Goal: Task Accomplishment & Management: Manage account settings

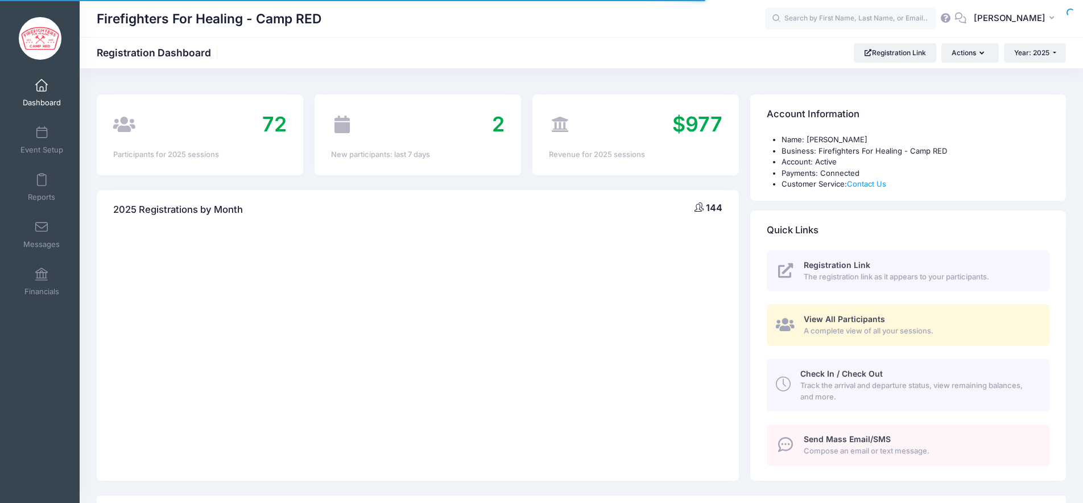
select select
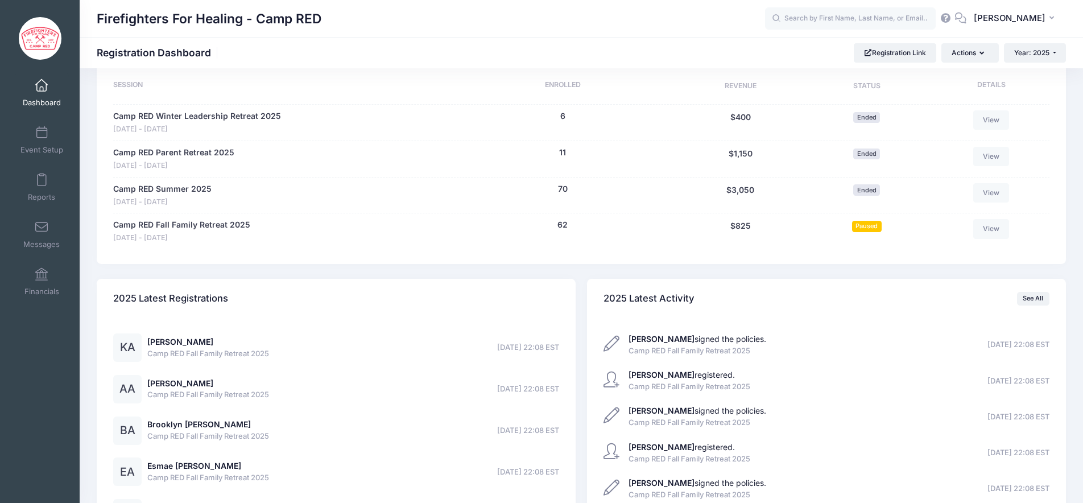
scroll to position [466, 0]
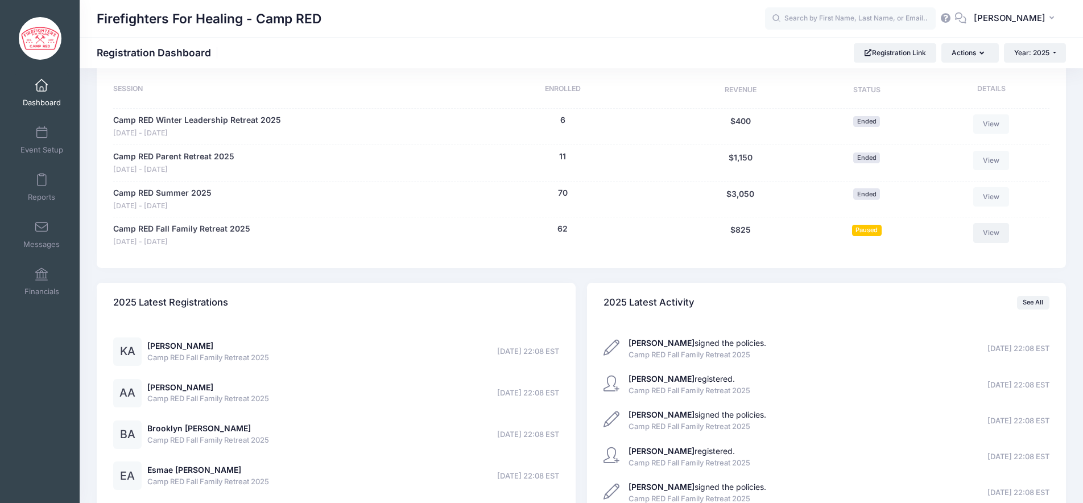
click at [989, 235] on link "View" at bounding box center [991, 232] width 36 height 19
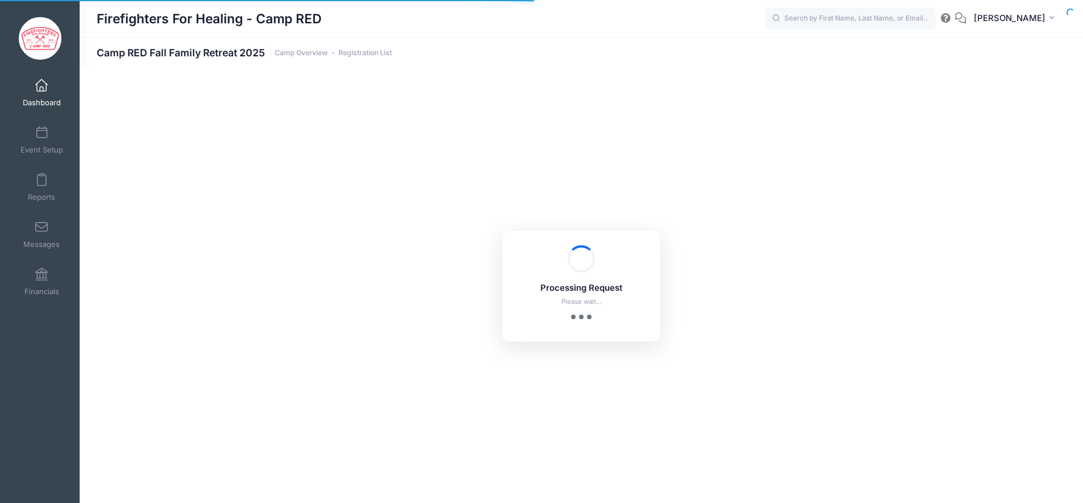
select select "10"
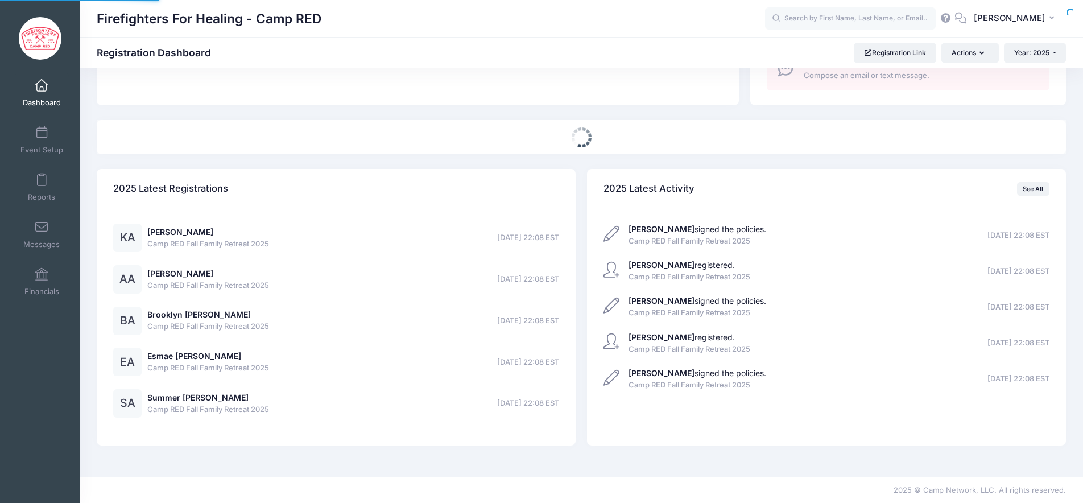
select select
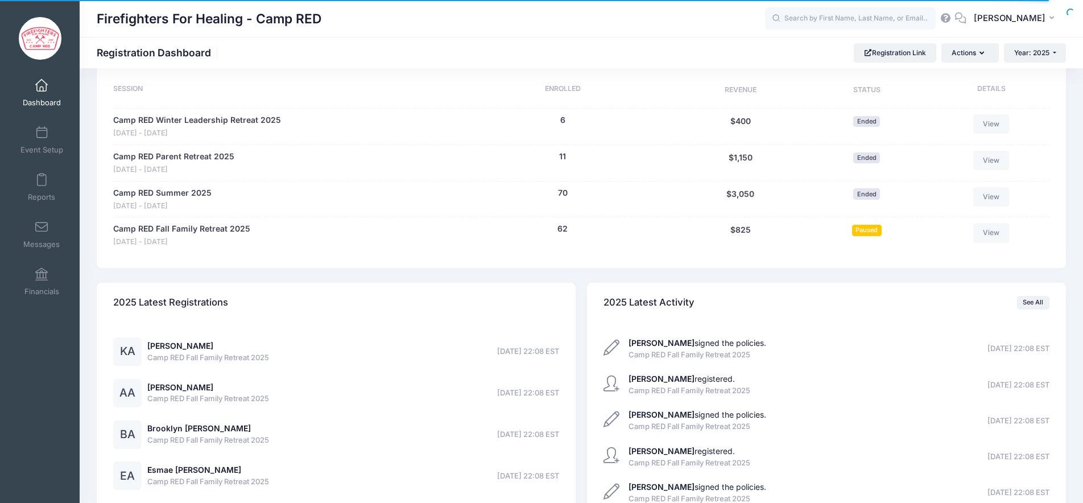
click at [863, 231] on span "Paused" at bounding box center [867, 230] width 30 height 11
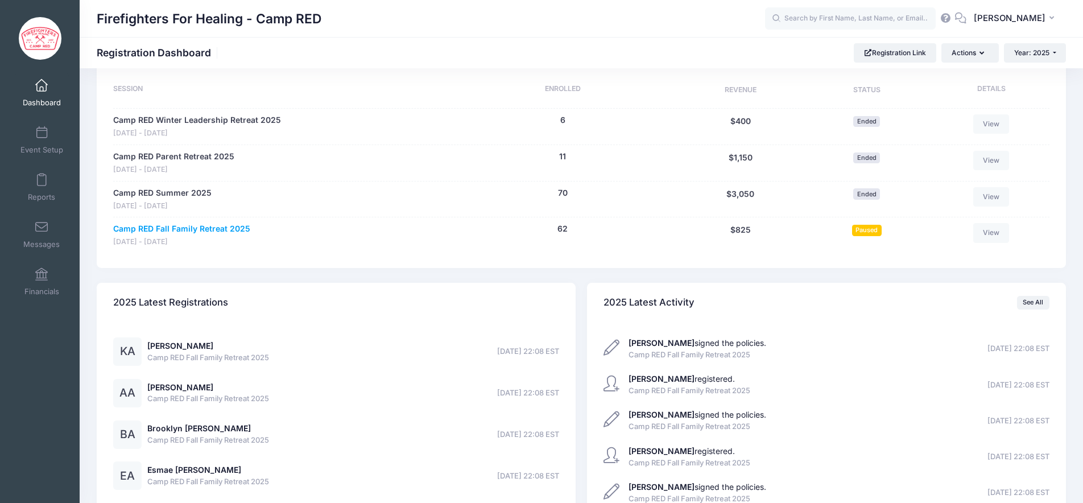
click at [194, 231] on link "Camp RED Fall Family Retreat 2025" at bounding box center [181, 229] width 137 height 12
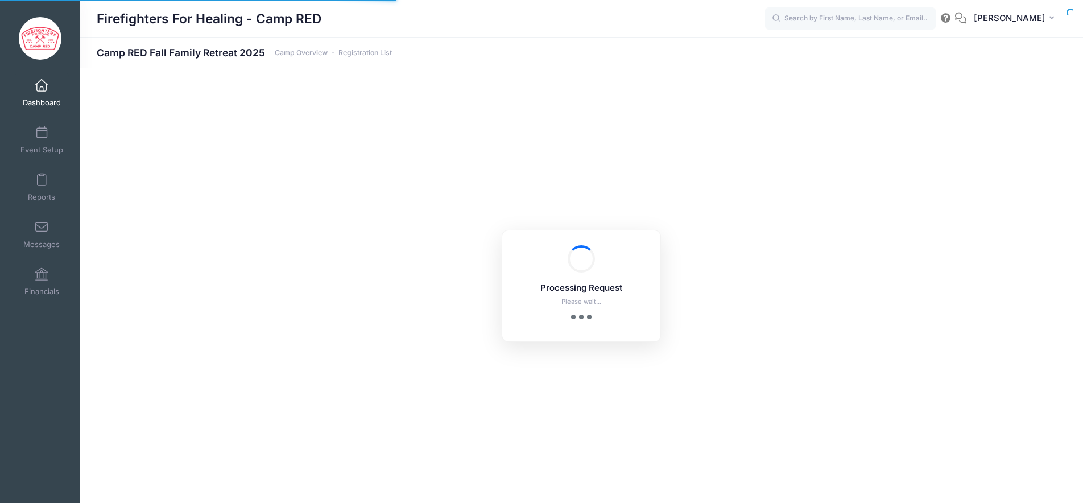
select select "10"
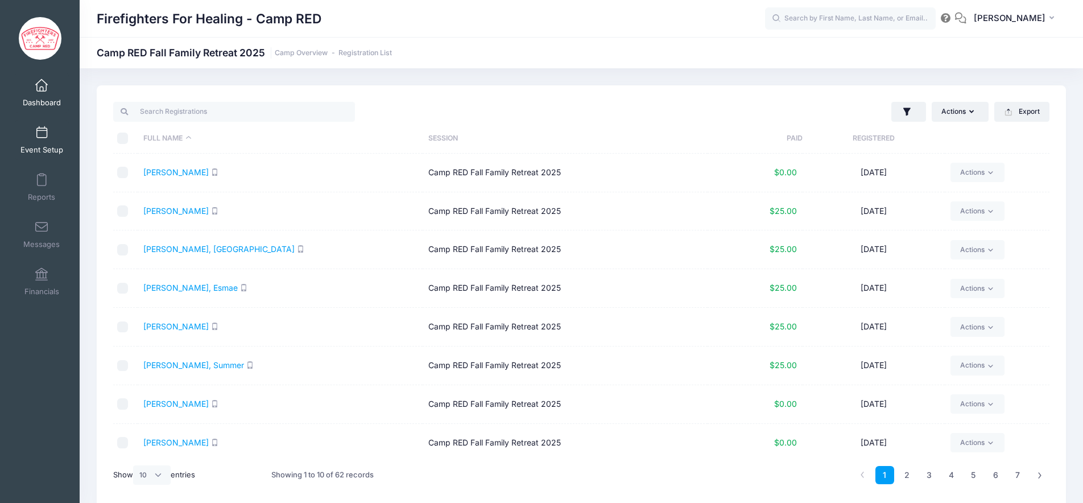
click at [52, 135] on link "Event Setup" at bounding box center [42, 140] width 54 height 40
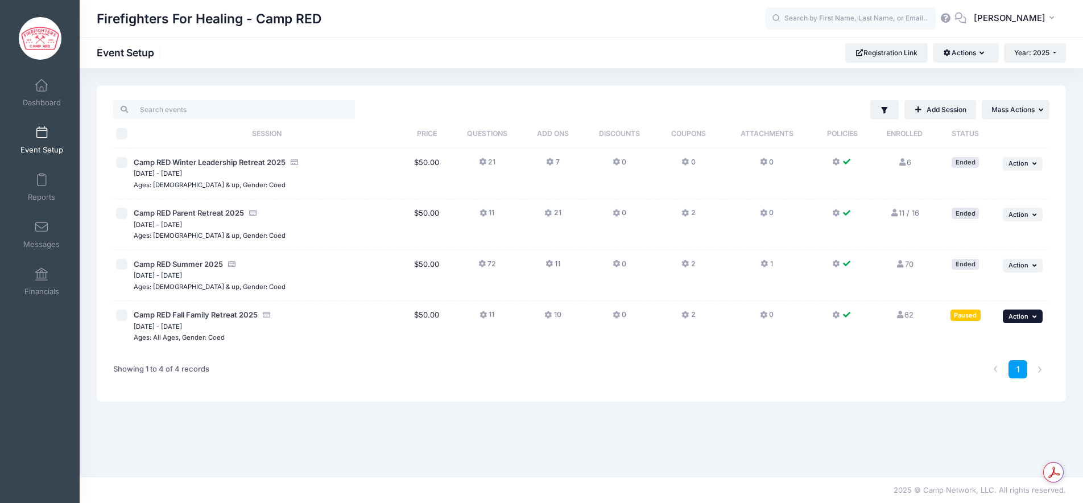
click at [1013, 316] on span "Action" at bounding box center [1018, 316] width 20 height 8
click at [987, 361] on link "Edit Session" at bounding box center [985, 363] width 103 height 22
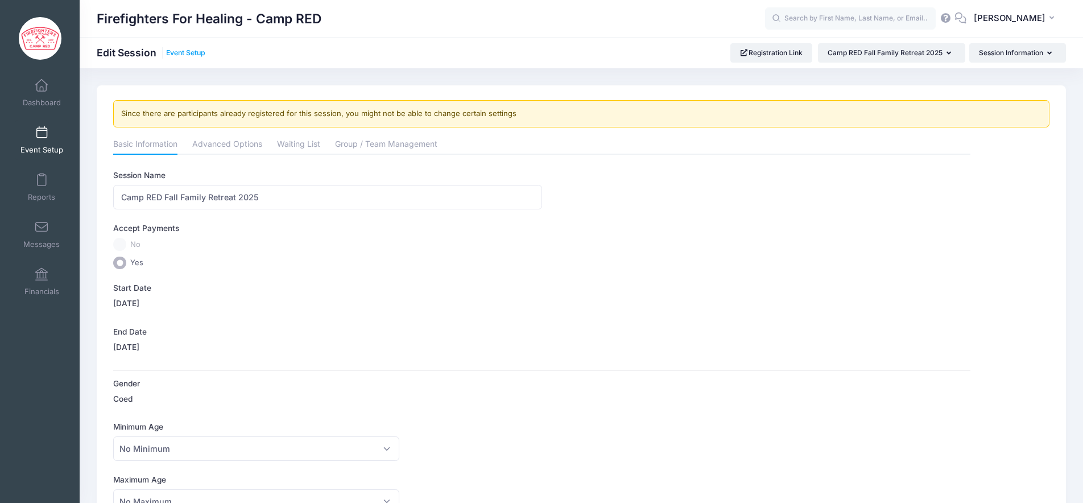
click at [182, 53] on link "Event Setup" at bounding box center [185, 53] width 39 height 9
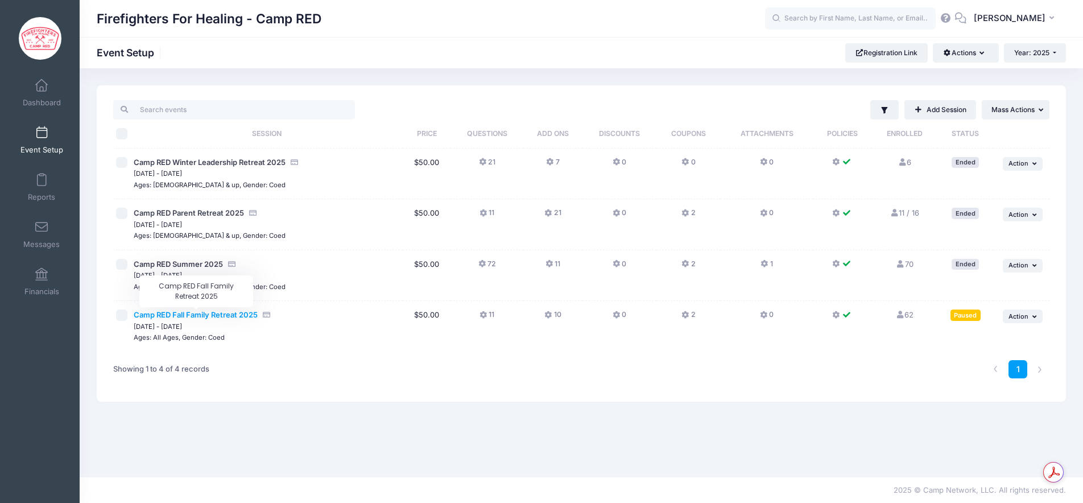
click at [209, 313] on span "Camp RED Fall Family Retreat 2025" at bounding box center [196, 314] width 124 height 9
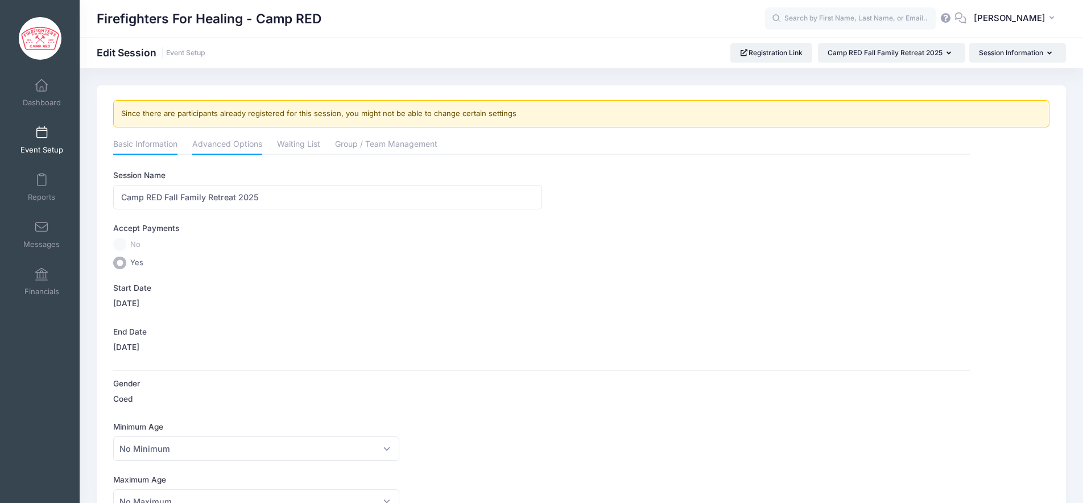
click at [236, 150] on link "Advanced Options" at bounding box center [227, 145] width 70 height 20
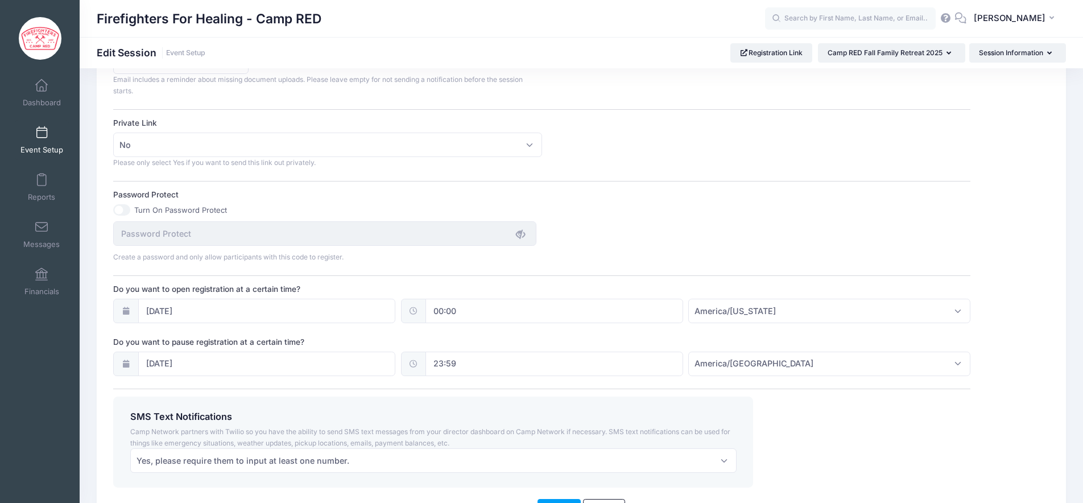
scroll to position [692, 0]
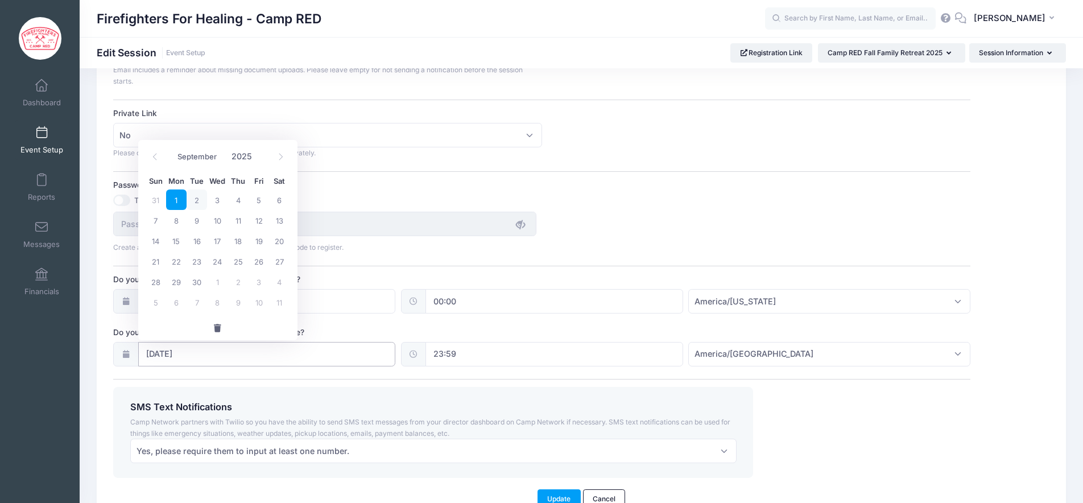
click at [164, 357] on input "09/01/2025" at bounding box center [267, 354] width 258 height 24
click at [176, 219] on span "8" at bounding box center [176, 220] width 20 height 20
type input "09/08/2025"
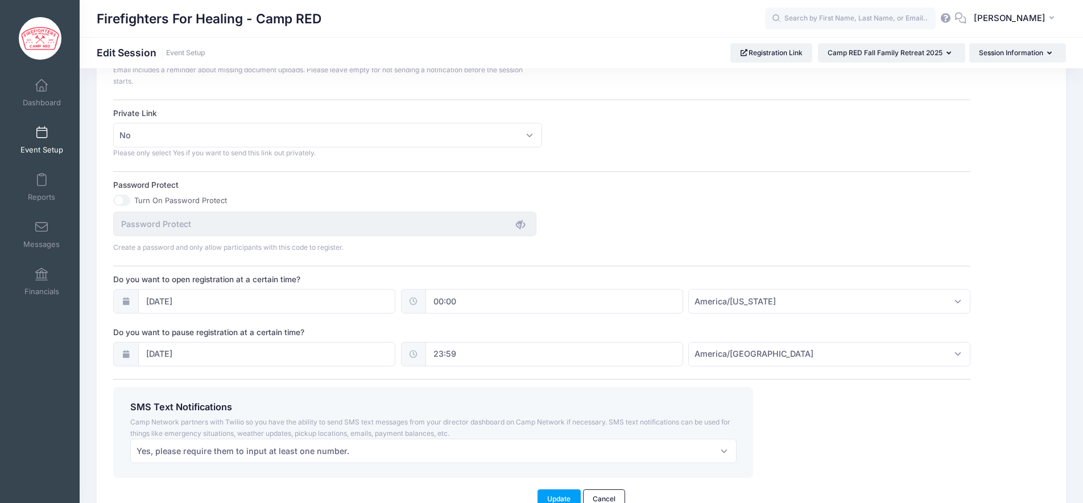
click at [906, 417] on div "SMS Text Notifications Camp Network partners with Twilio so you have the abilit…" at bounding box center [542, 432] width 868 height 91
click at [558, 496] on button "Update" at bounding box center [558, 498] width 43 height 19
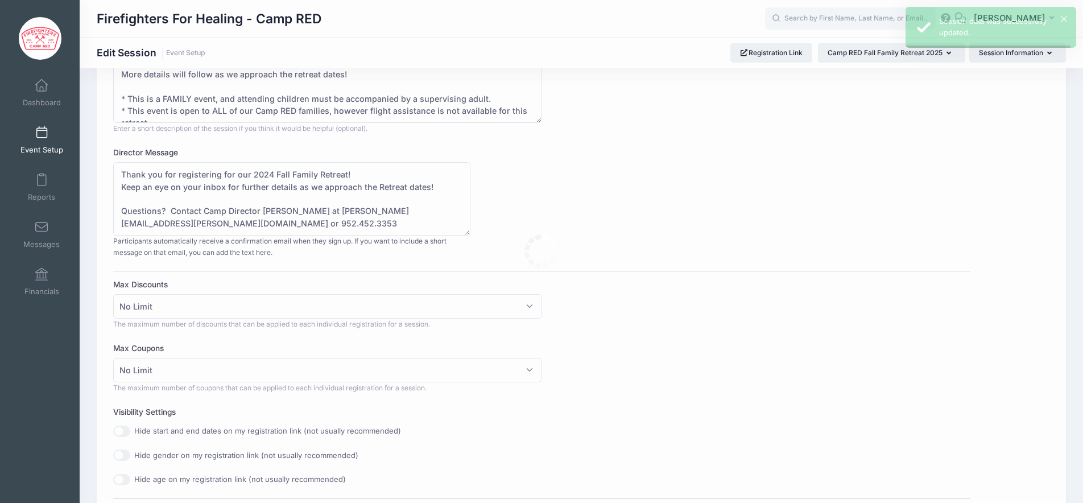
scroll to position [0, 0]
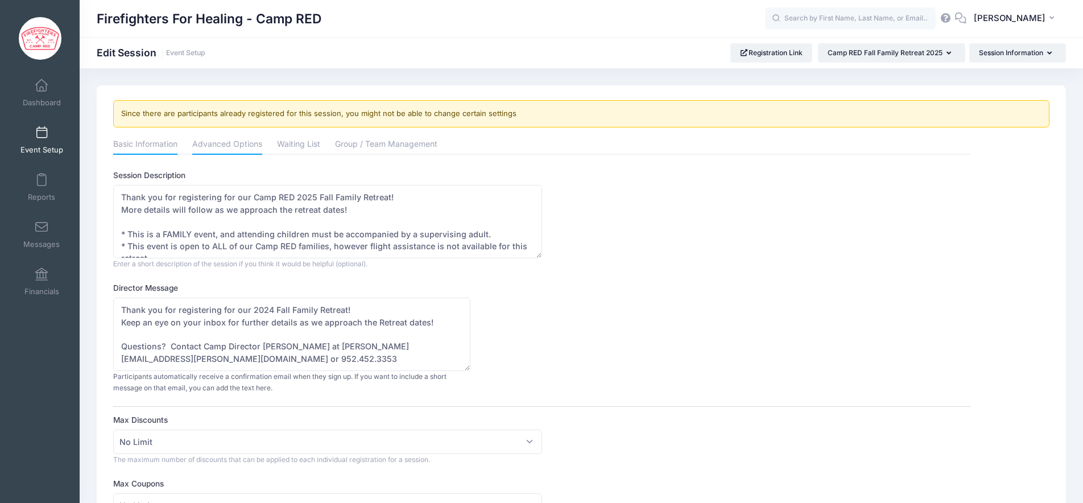
click at [147, 148] on link "Basic Information" at bounding box center [145, 145] width 64 height 20
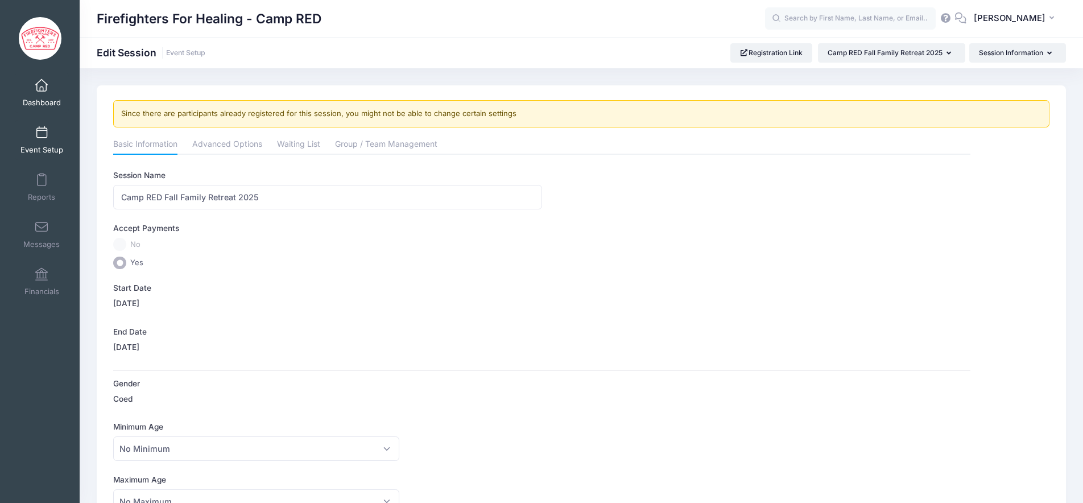
click at [40, 95] on link "Dashboard" at bounding box center [42, 93] width 54 height 40
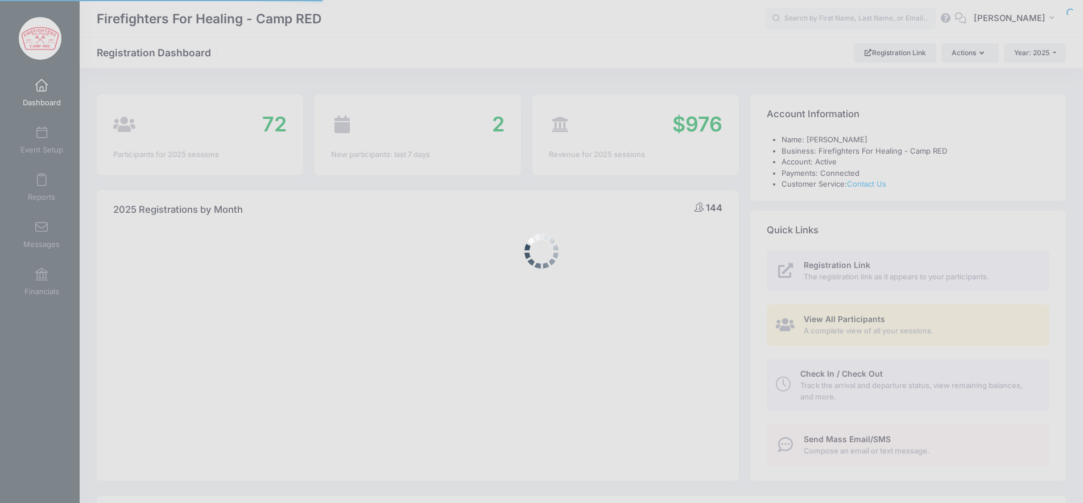
select select
